Goal: Information Seeking & Learning: Get advice/opinions

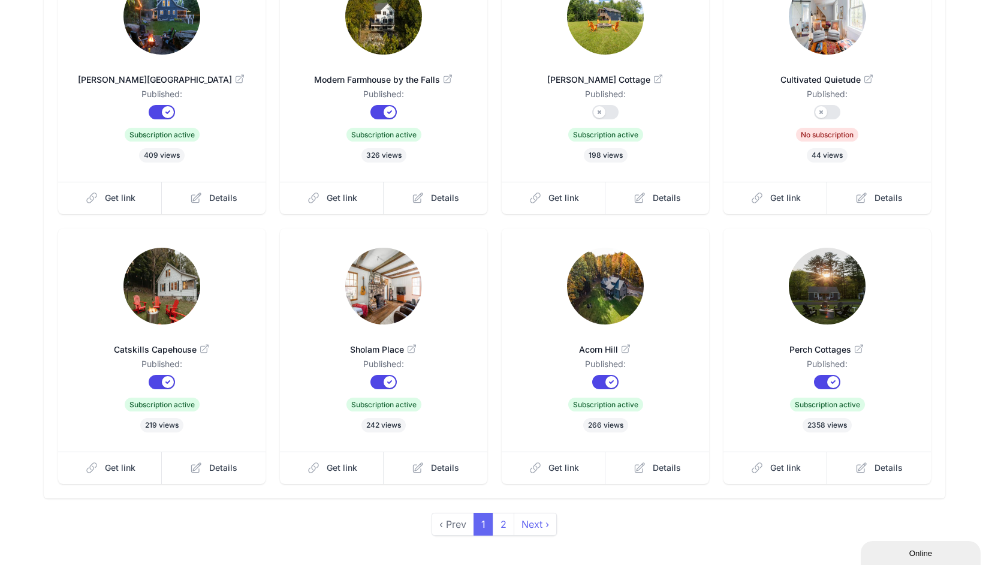
scroll to position [208, 0]
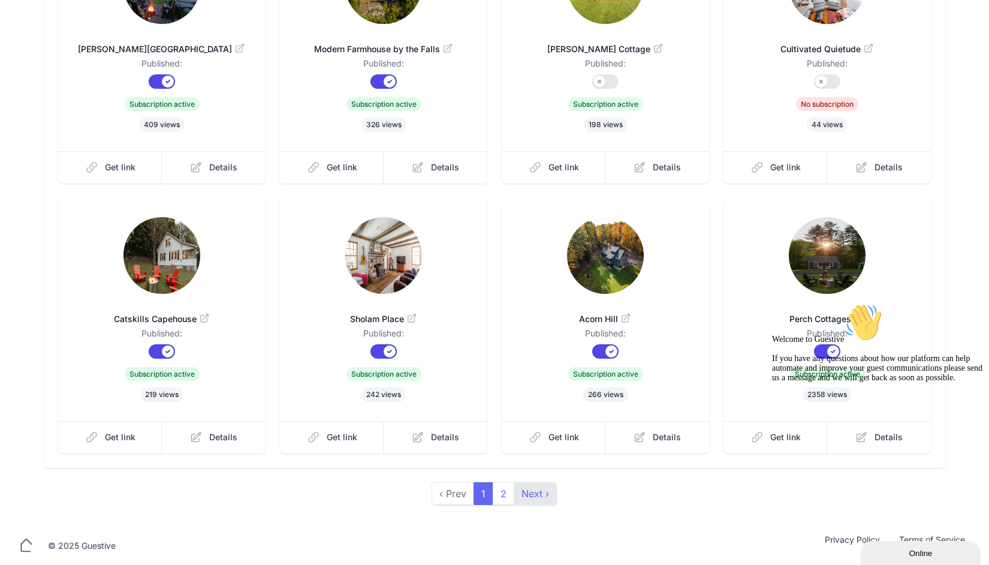
click at [524, 493] on link "Next ›" at bounding box center [535, 493] width 43 height 23
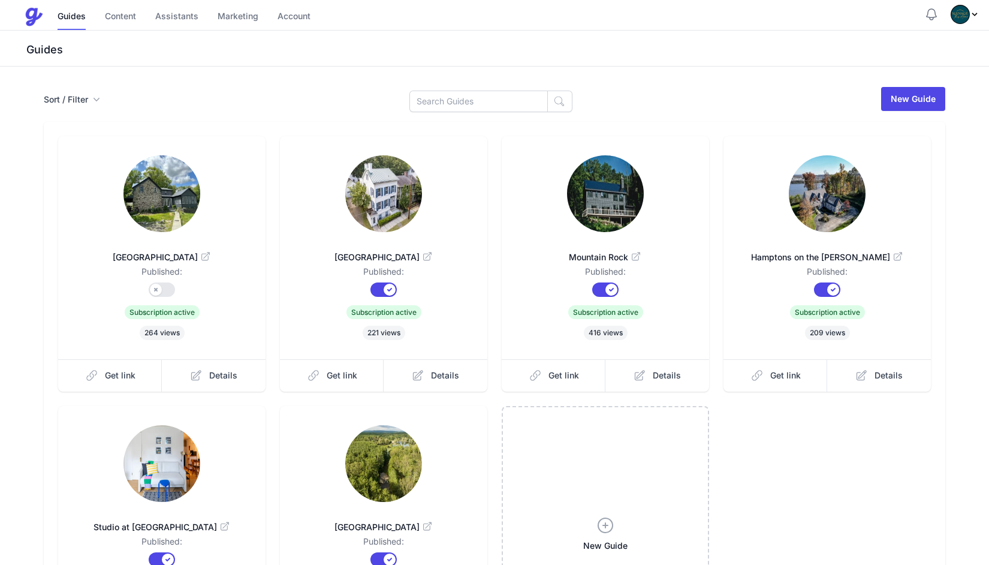
click at [814, 182] on img at bounding box center [827, 193] width 77 height 77
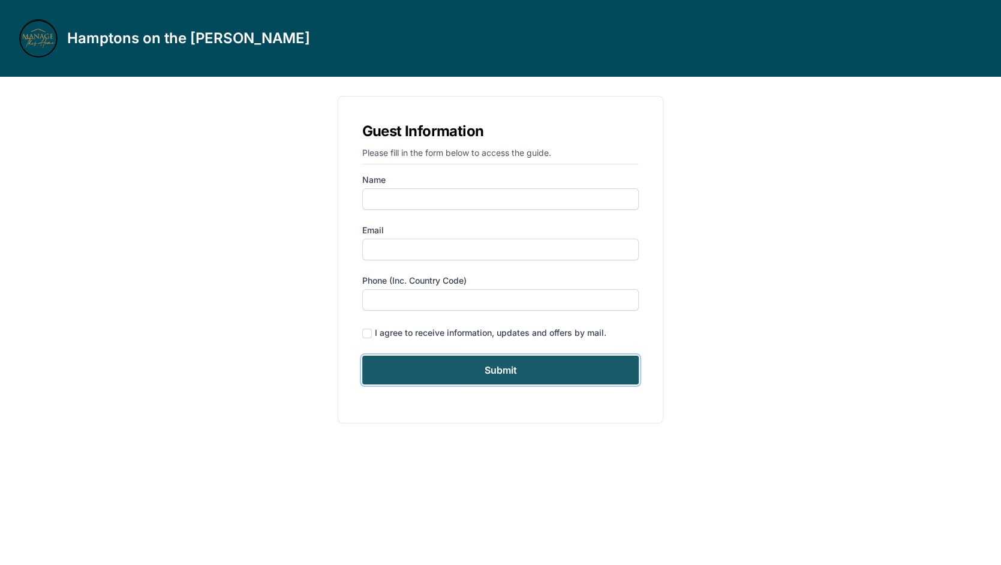
click at [493, 374] on input "Submit" at bounding box center [500, 370] width 277 height 29
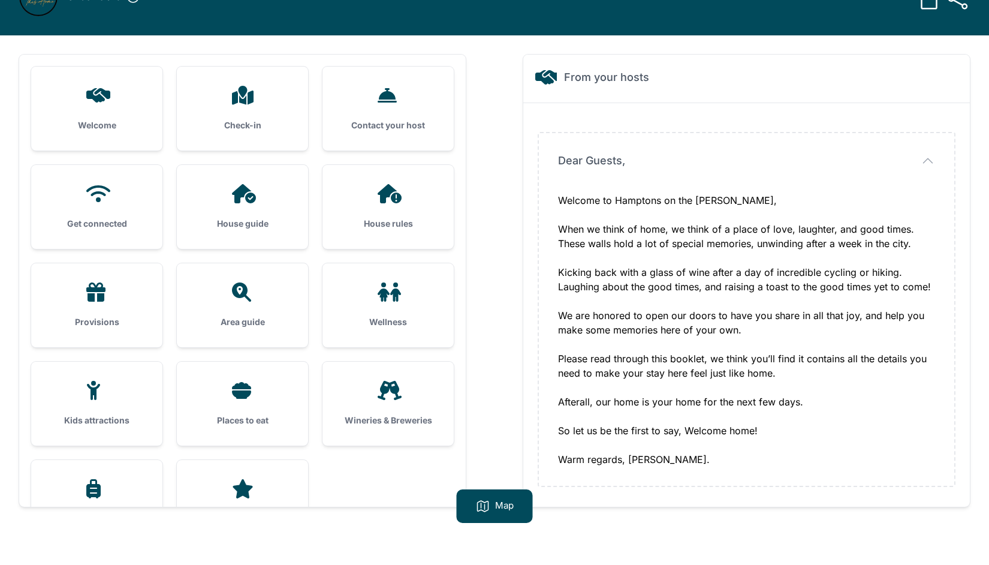
scroll to position [77, 0]
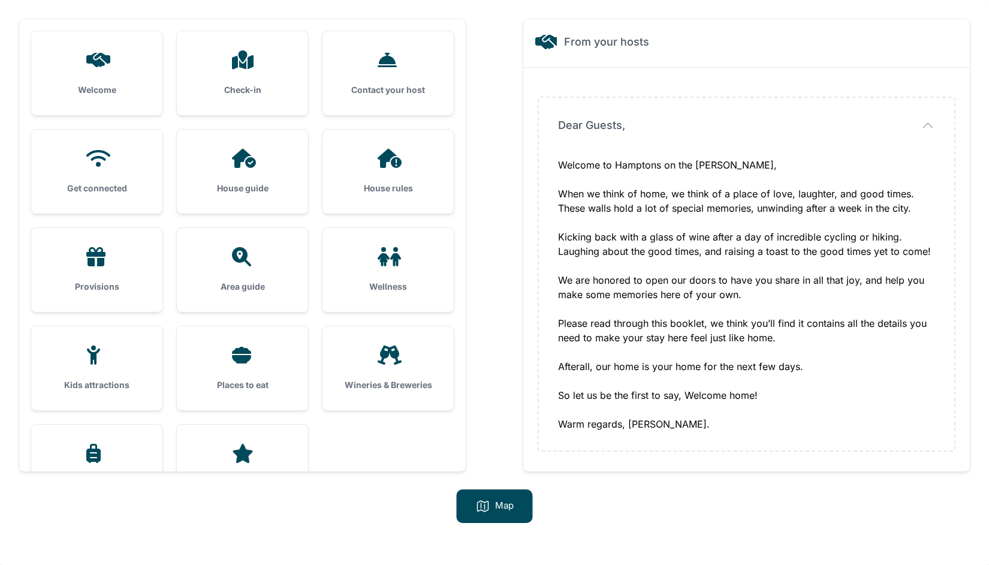
click at [237, 362] on icon at bounding box center [241, 355] width 19 height 17
click at [264, 348] on div at bounding box center [242, 354] width 93 height 19
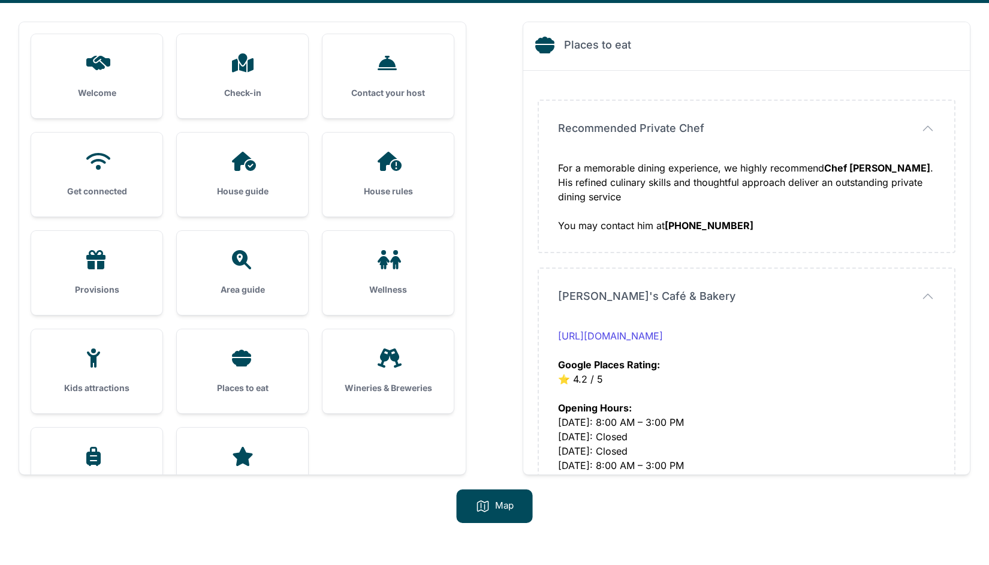
scroll to position [74, 0]
drag, startPoint x: 557, startPoint y: 125, endPoint x: 715, endPoint y: 202, distance: 175.6
click at [715, 202] on div "Recommended Private Chef Recommended Private Chef For a memorable dining experi…" at bounding box center [747, 176] width 416 height 151
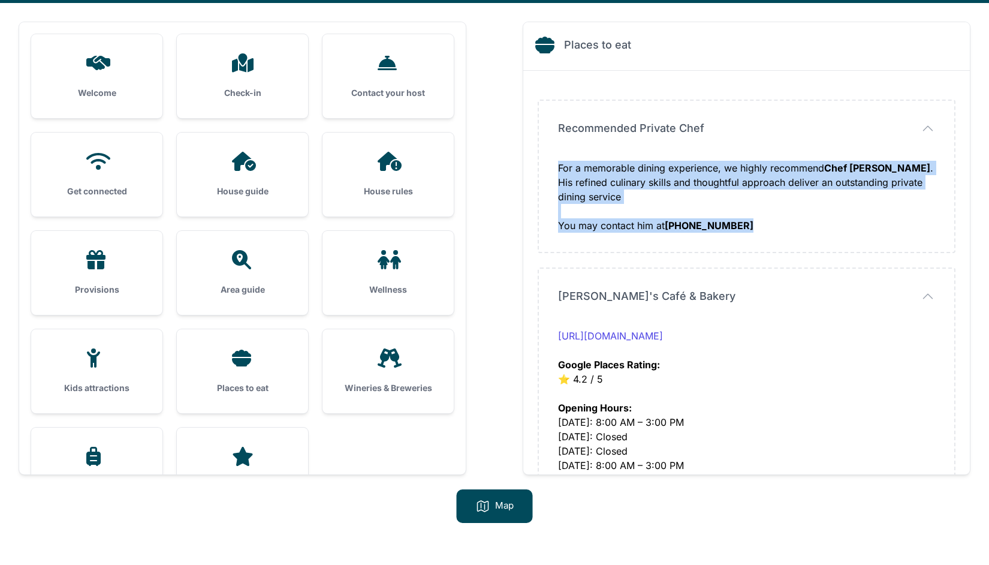
drag, startPoint x: 559, startPoint y: 167, endPoint x: 748, endPoint y: 227, distance: 198.7
click at [748, 227] on div "For a memorable dining experience, we highly recommend Chef Donovan Jones . His…" at bounding box center [746, 197] width 377 height 72
copy div "For a memorable dining experience, we highly recommend Chef Donovan Jones . His…"
